Goal: Information Seeking & Learning: Learn about a topic

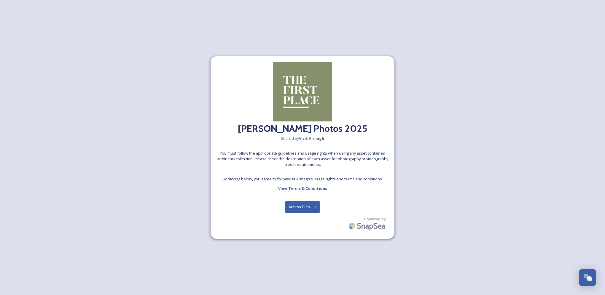
click at [309, 207] on button "Access Files" at bounding box center [302, 207] width 35 height 12
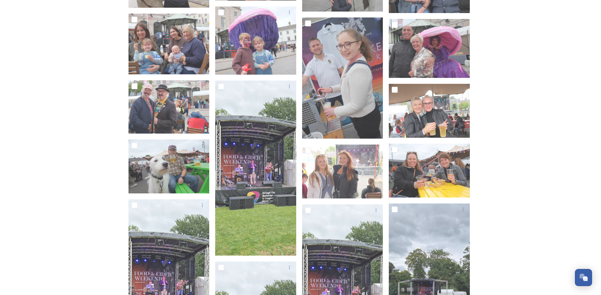
scroll to position [1246, 0]
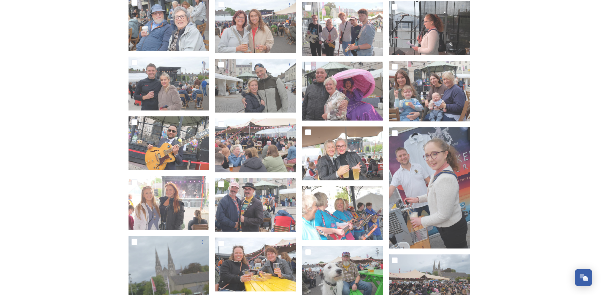
scroll to position [1750, 0]
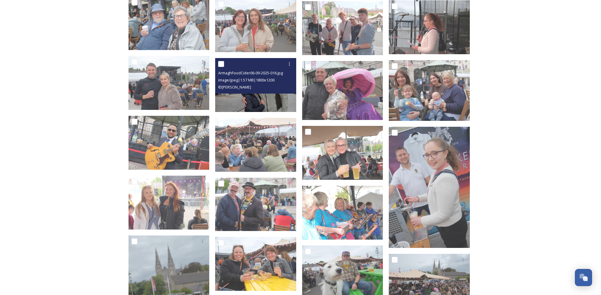
click at [258, 92] on div "ArmaghFoodCider06-09-2025-016.jpg image/jpeg | 1.57 MB | 1800 x 1200 © [PERSON_…" at bounding box center [255, 76] width 81 height 36
click at [252, 97] on img at bounding box center [255, 85] width 81 height 54
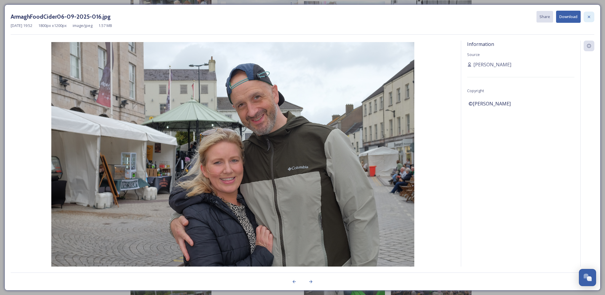
click at [591, 15] on icon at bounding box center [589, 17] width 5 height 5
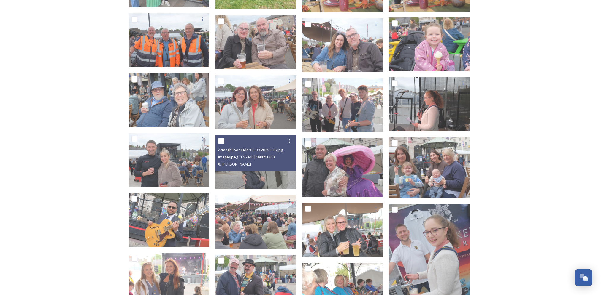
scroll to position [1671, 0]
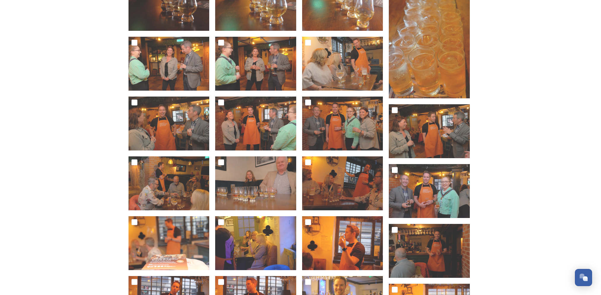
scroll to position [188, 0]
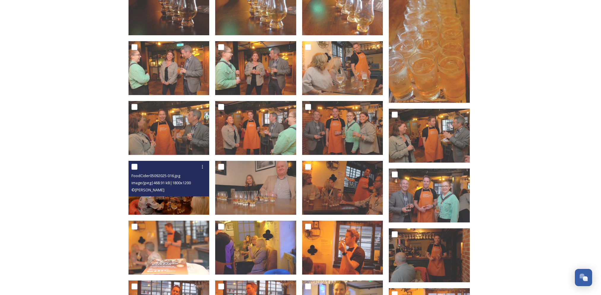
click at [173, 196] on div "FoodCider05092025-016.jpg image/jpeg | 468.91 kB | 1800 x 1200 © [PERSON_NAME]" at bounding box center [168, 179] width 81 height 36
click at [188, 177] on div "FoodCider05092025-016.jpg" at bounding box center [169, 175] width 77 height 7
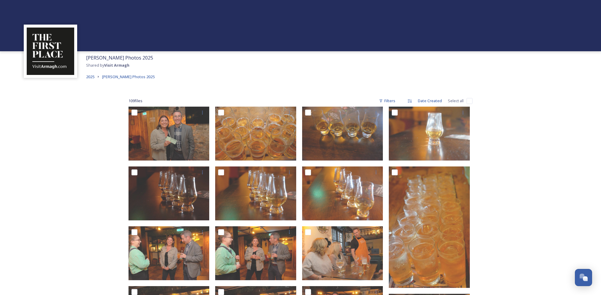
scroll to position [0, 0]
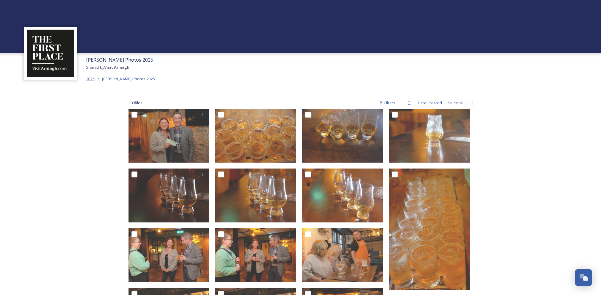
click at [90, 78] on span "2025" at bounding box center [90, 78] width 8 height 5
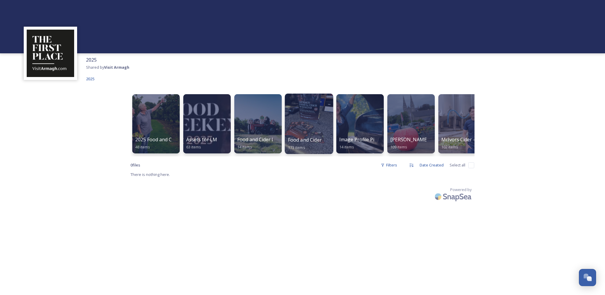
click at [311, 123] on div at bounding box center [309, 124] width 48 height 61
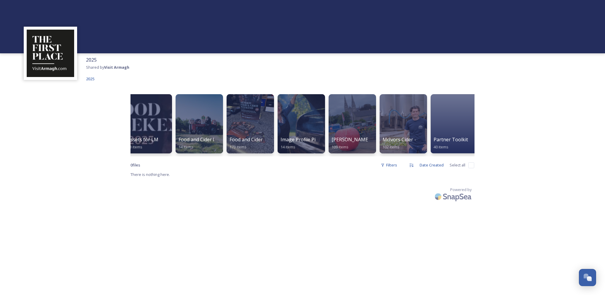
scroll to position [0, 64]
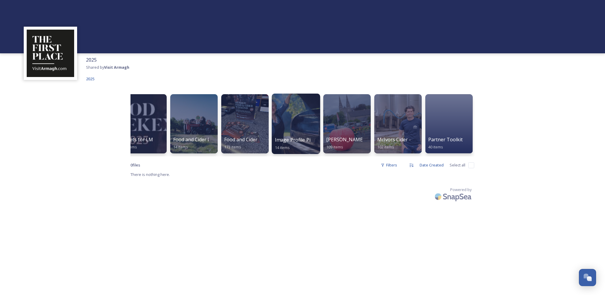
click at [282, 118] on div at bounding box center [296, 124] width 48 height 61
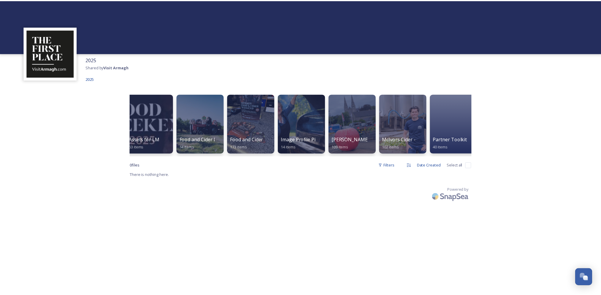
scroll to position [0, 64]
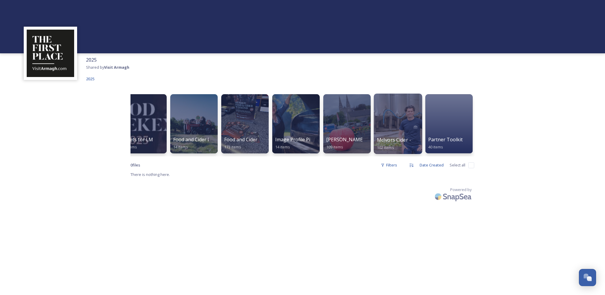
click at [408, 134] on div at bounding box center [398, 124] width 48 height 61
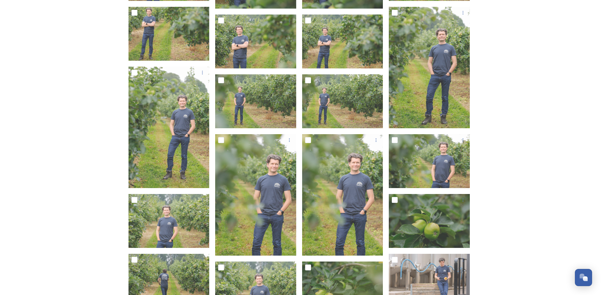
scroll to position [1009, 0]
